Goal: Information Seeking & Learning: Find specific fact

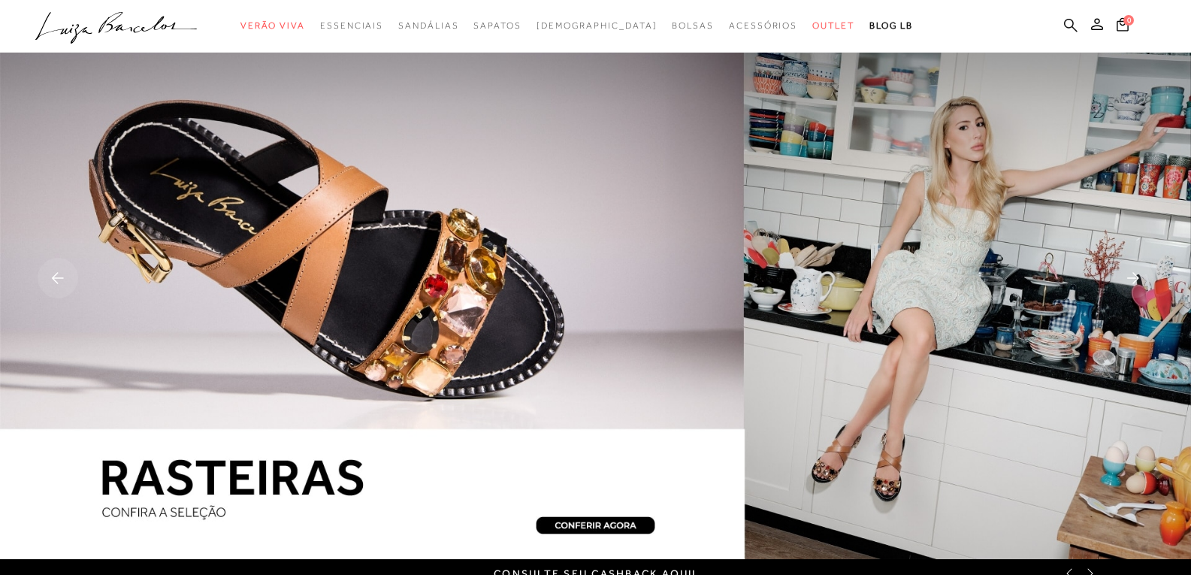
click at [1072, 26] on icon at bounding box center [1071, 25] width 14 height 14
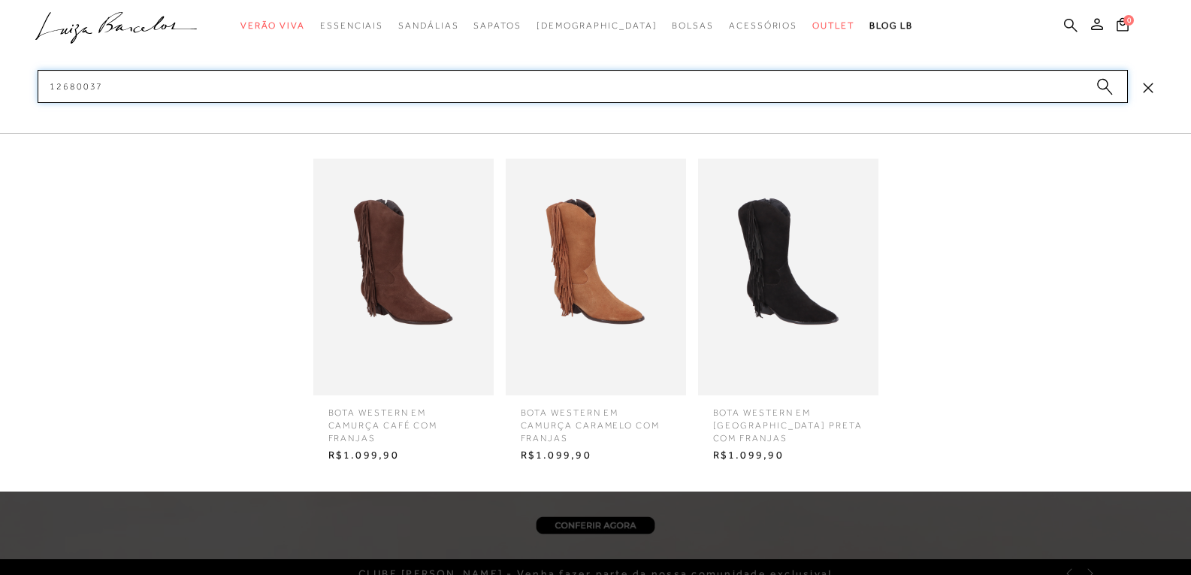
type input "126800372"
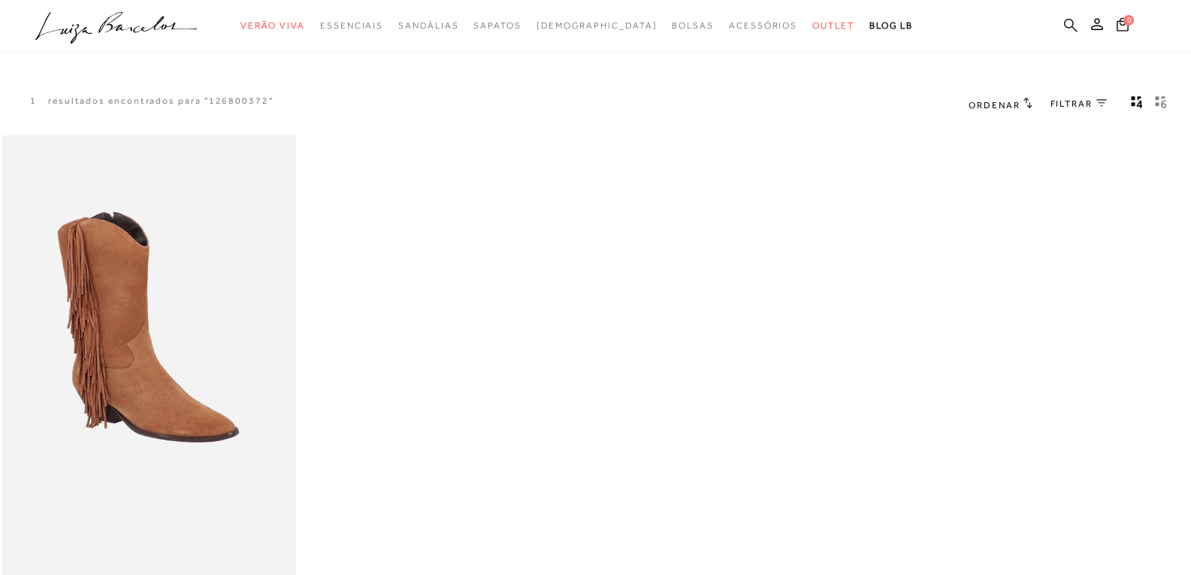
click at [1069, 24] on icon at bounding box center [1071, 25] width 14 height 14
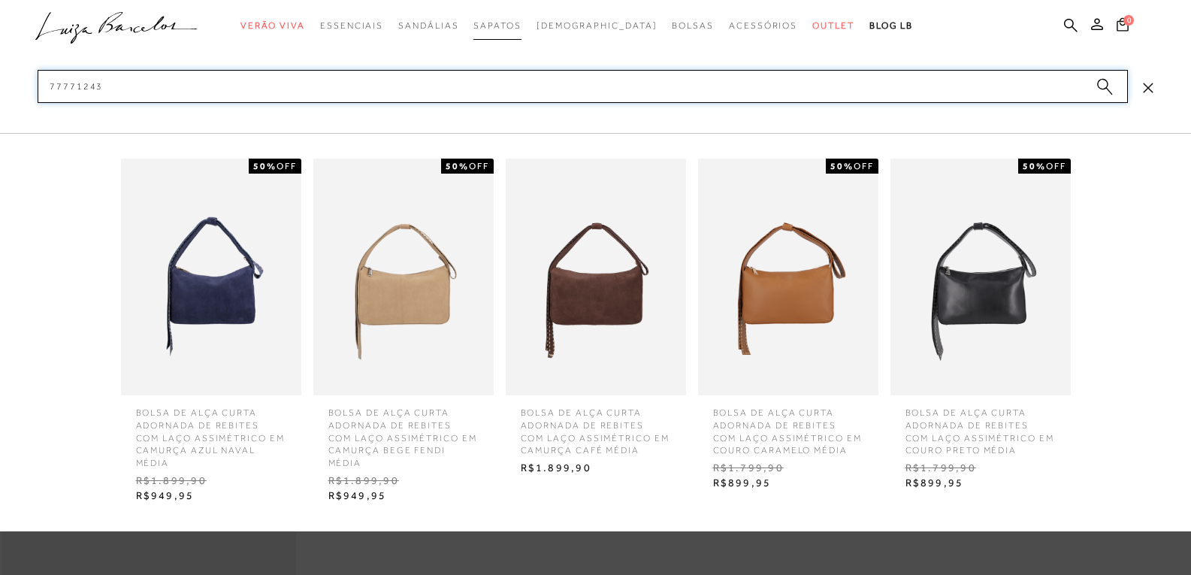
type input "77771243"
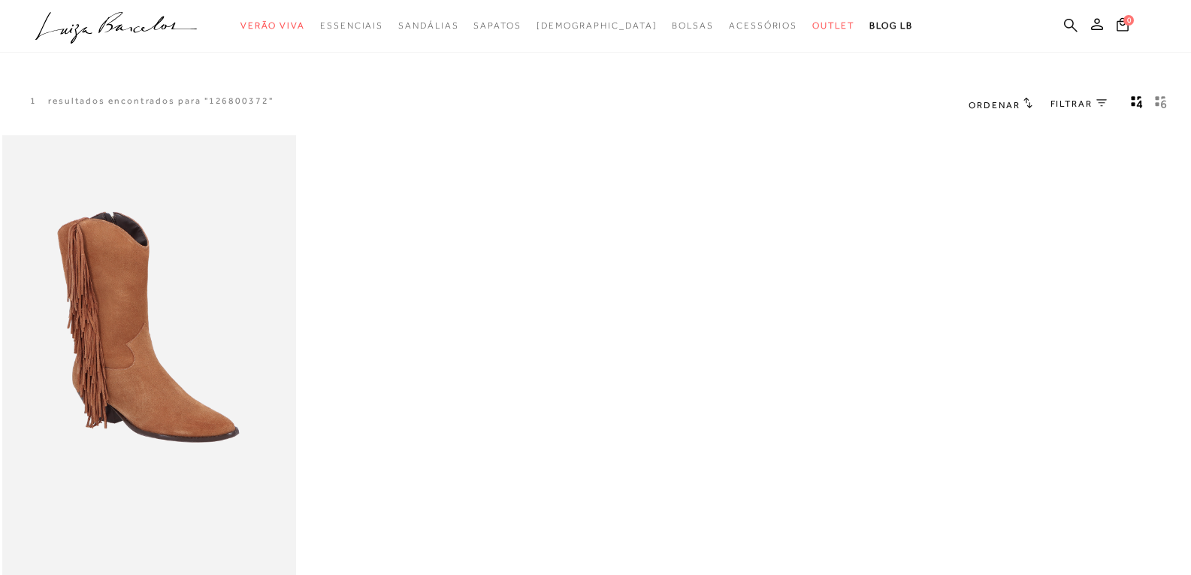
click at [1071, 25] on icon at bounding box center [1071, 25] width 14 height 14
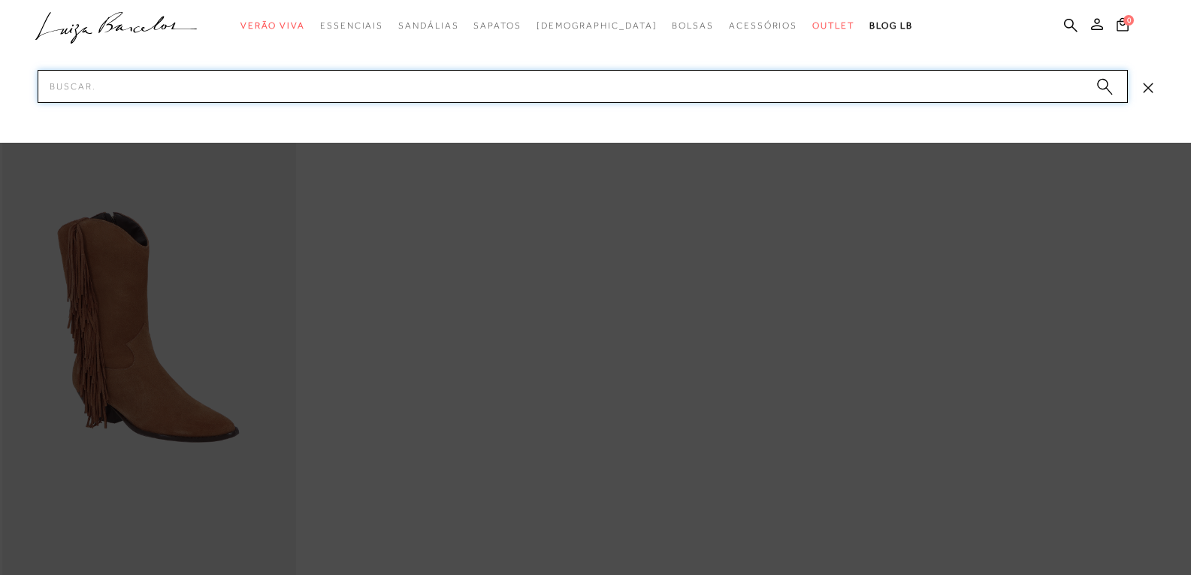
click at [104, 93] on input "Pesquisar" at bounding box center [583, 86] width 1090 height 33
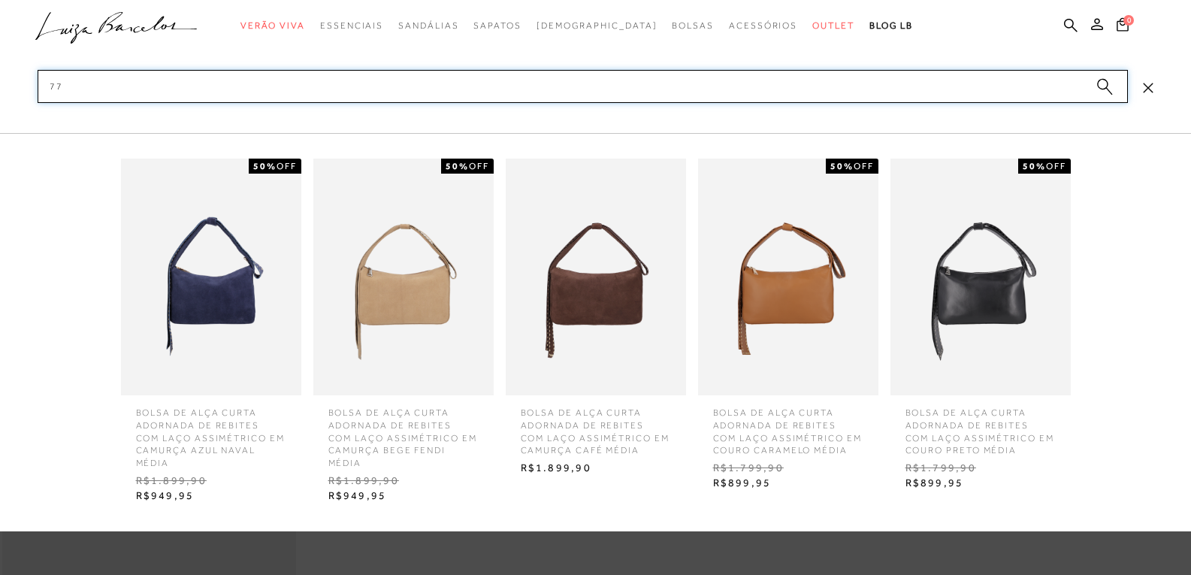
type input "7"
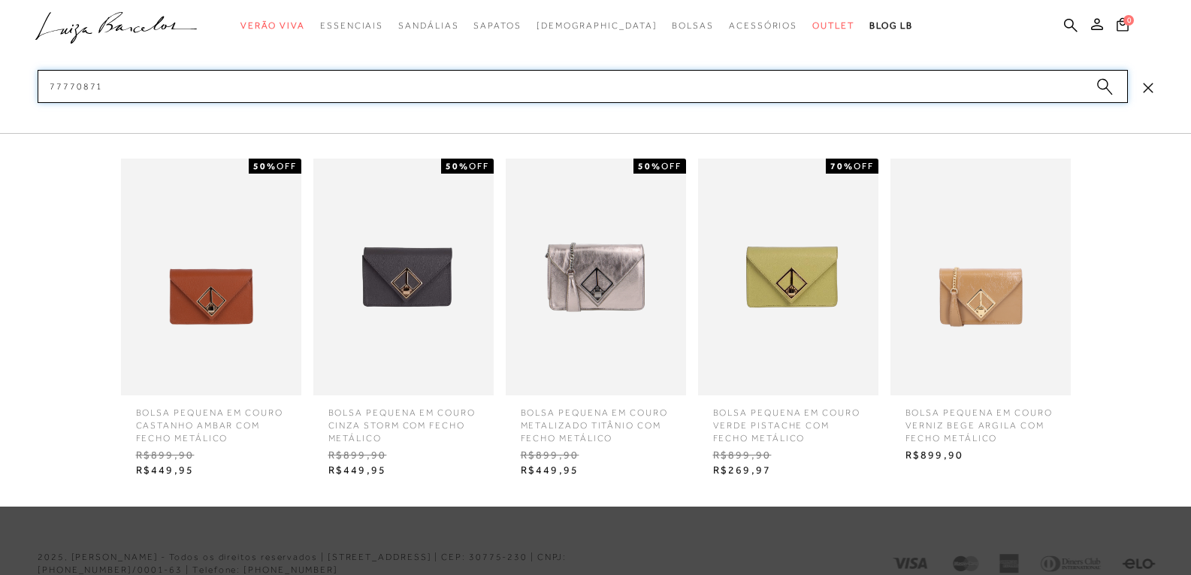
scroll to position [694, 0]
type input "7"
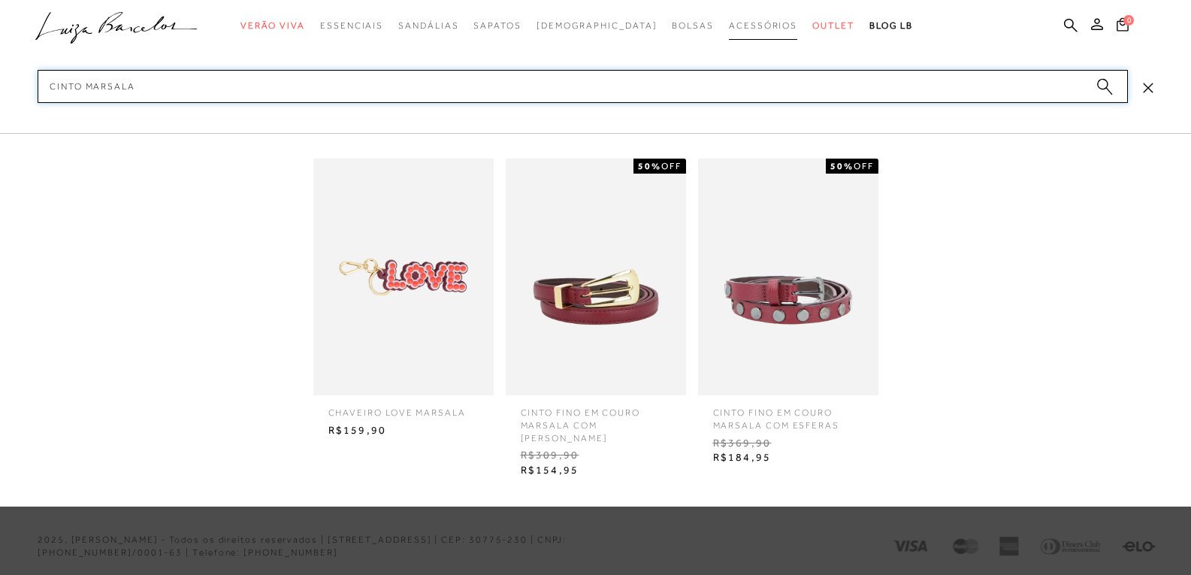
type input "cinto marsala"
